Goal: Manage account settings

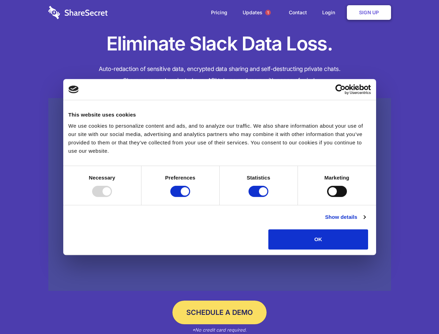
click at [112, 197] on div at bounding box center [102, 191] width 20 height 11
click at [190, 197] on input "Preferences" at bounding box center [180, 191] width 20 height 11
checkbox input "false"
click at [259, 197] on input "Statistics" at bounding box center [259, 191] width 20 height 11
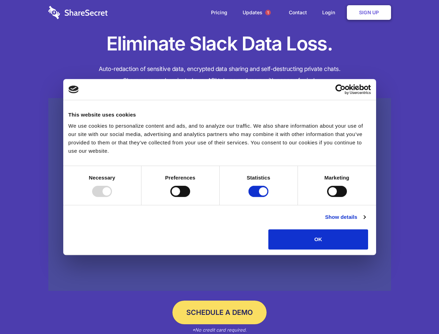
checkbox input "false"
click at [327, 197] on input "Marketing" at bounding box center [337, 191] width 20 height 11
checkbox input "true"
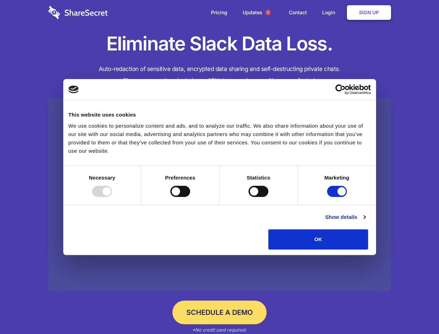
click at [366, 221] on link "Show details" at bounding box center [345, 217] width 40 height 8
